Goal: Information Seeking & Learning: Find specific fact

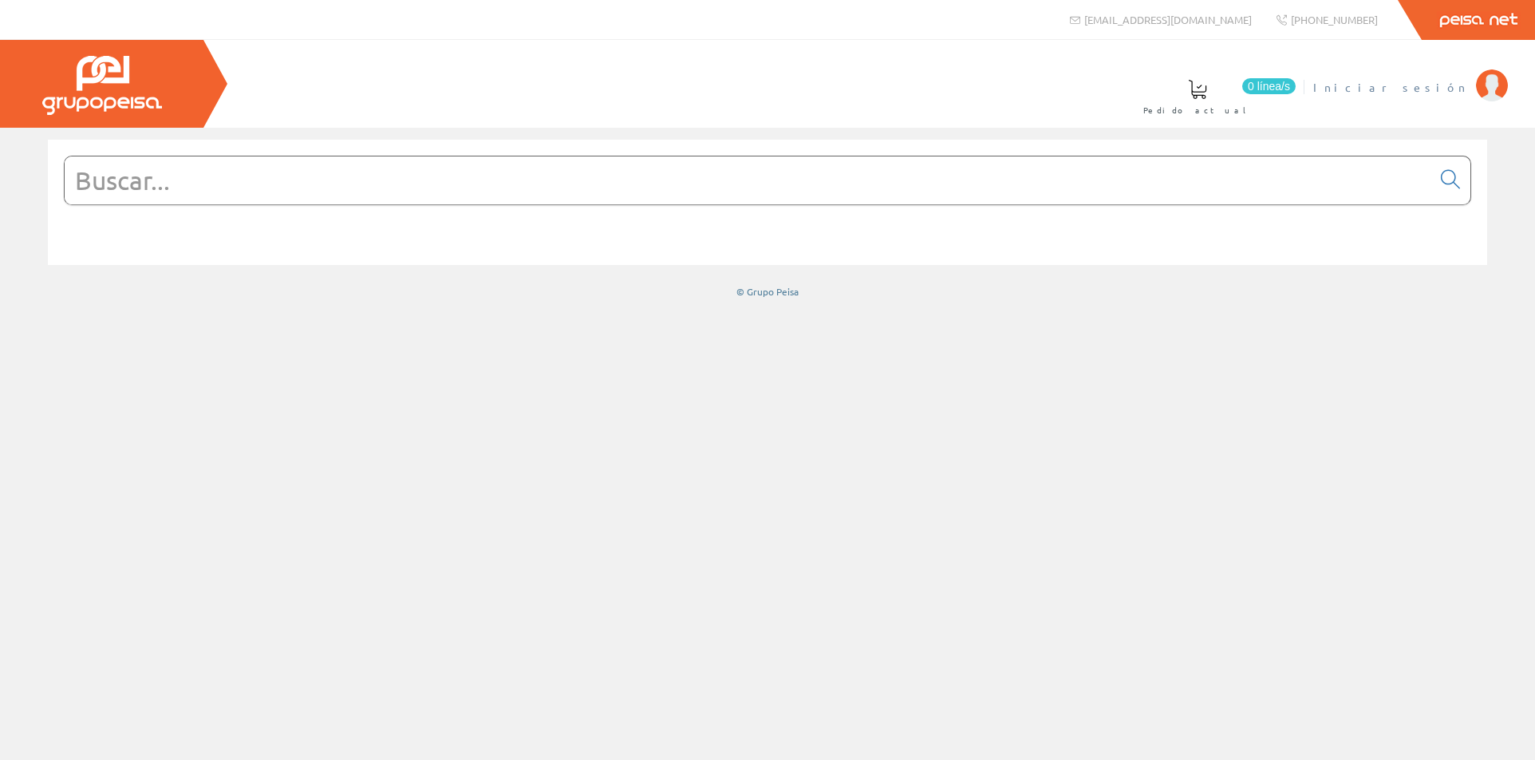
click at [1447, 90] on span "Iniciar sesión" at bounding box center [1390, 87] width 155 height 16
click at [716, 190] on input "text" at bounding box center [748, 180] width 1367 height 48
type input "7"
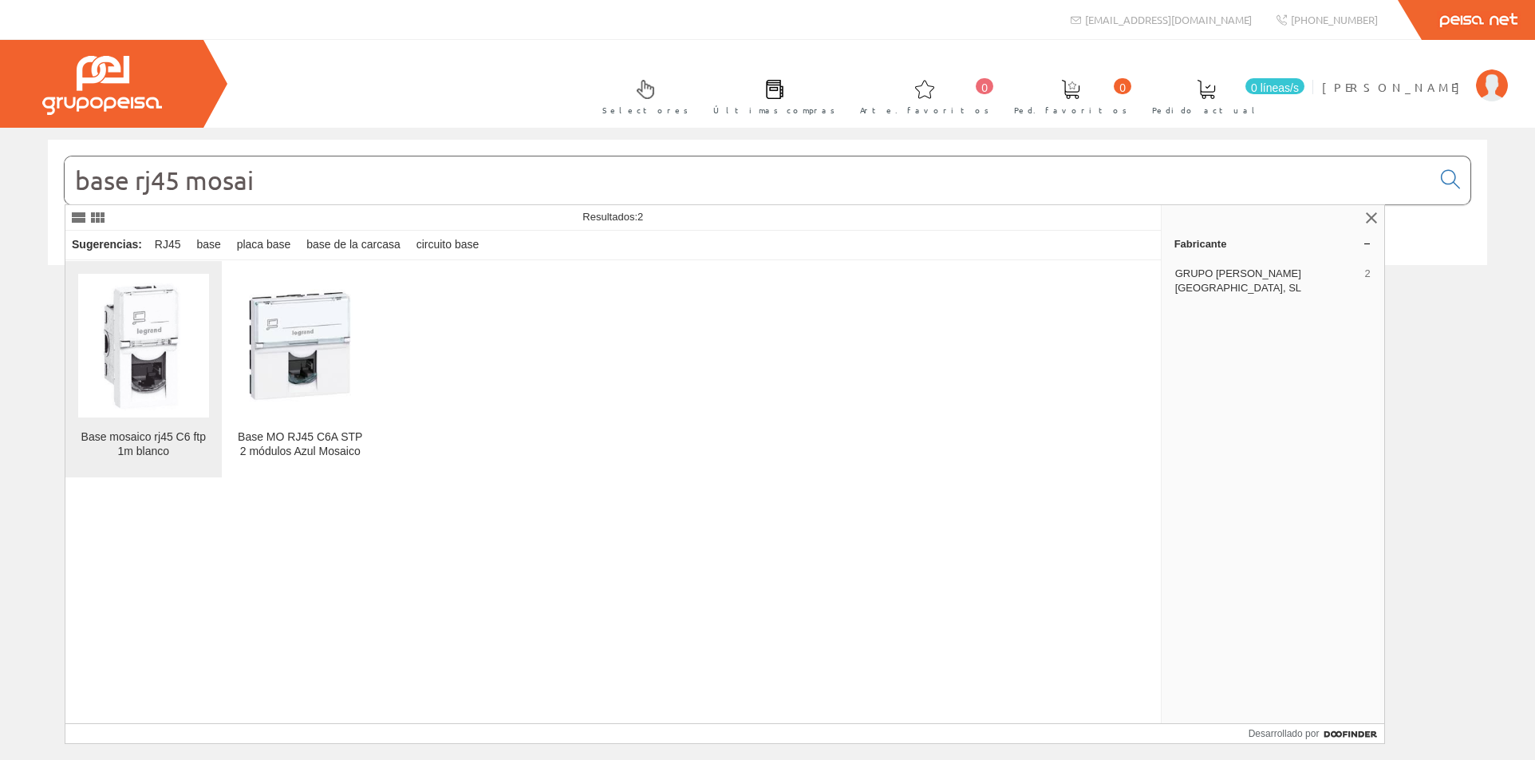
type input "base rj45 mosai"
click at [164, 375] on img at bounding box center [143, 346] width 131 height 142
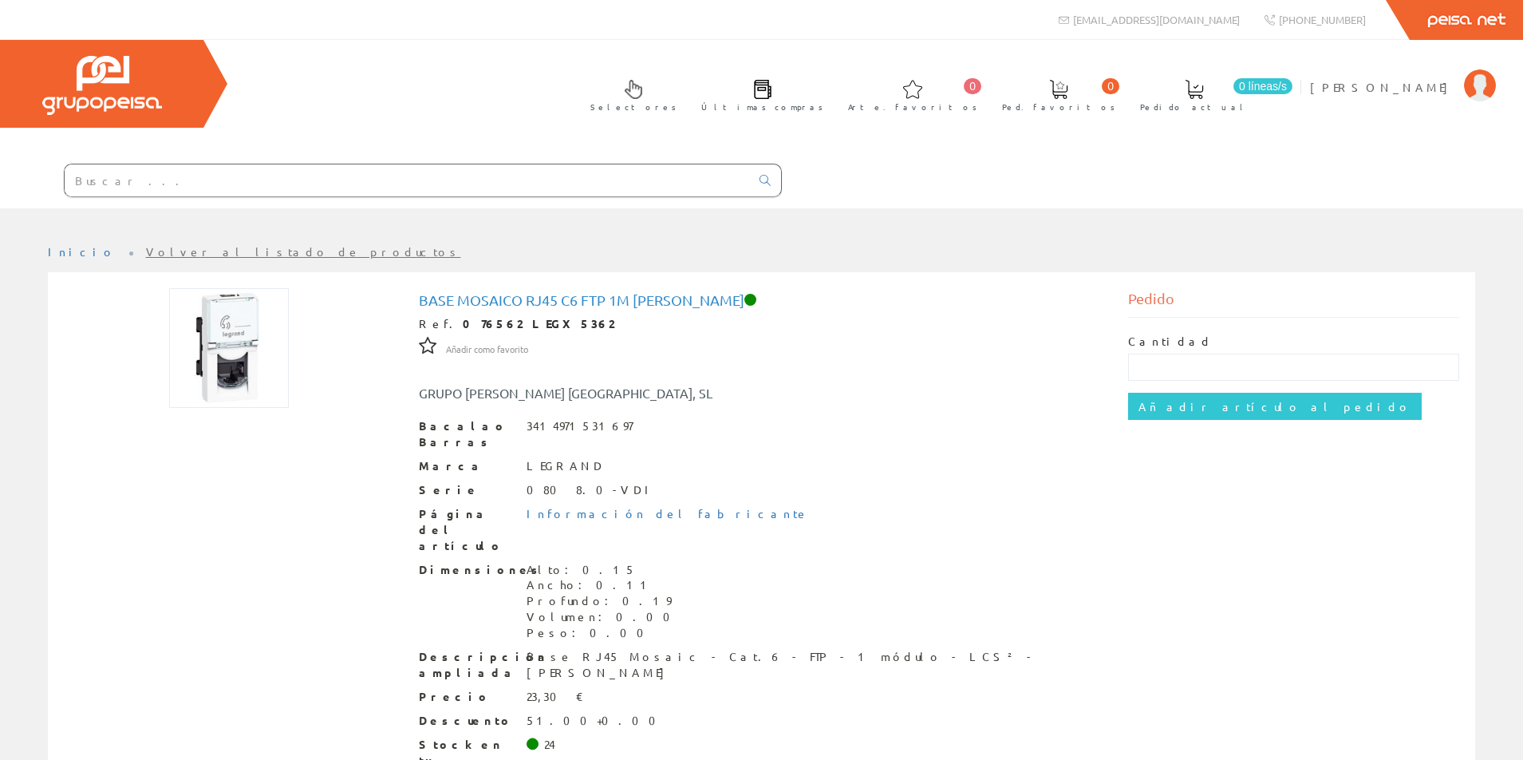
click at [252, 172] on input "text" at bounding box center [407, 180] width 685 height 32
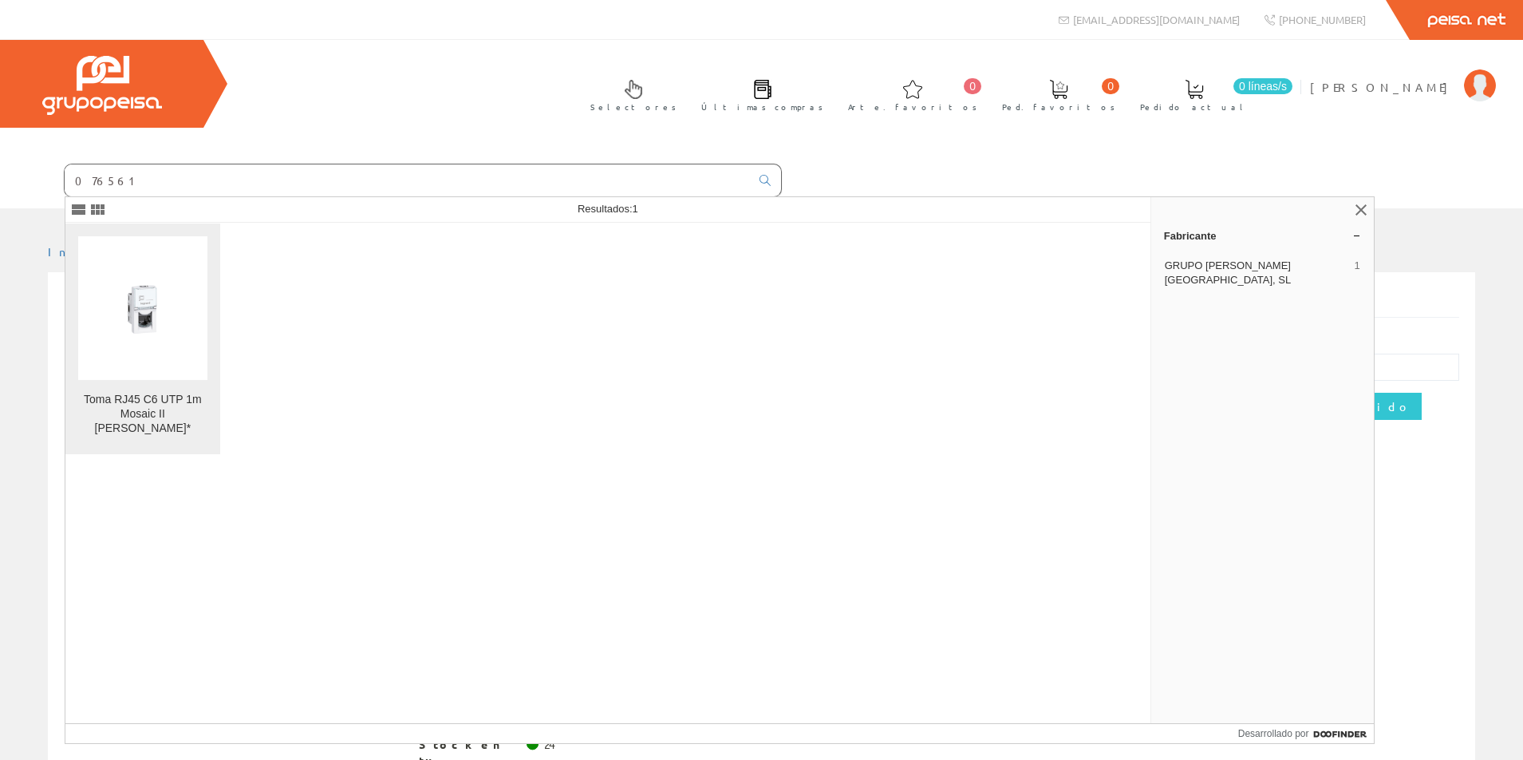
type input "076561"
click at [142, 304] on img at bounding box center [142, 307] width 129 height 129
